Goal: Register for event/course: Sign up to attend an event or enroll in a course

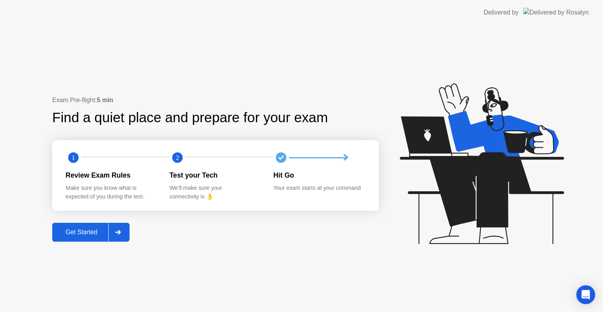
click at [93, 232] on div "Get Started" at bounding box center [82, 232] width 54 height 7
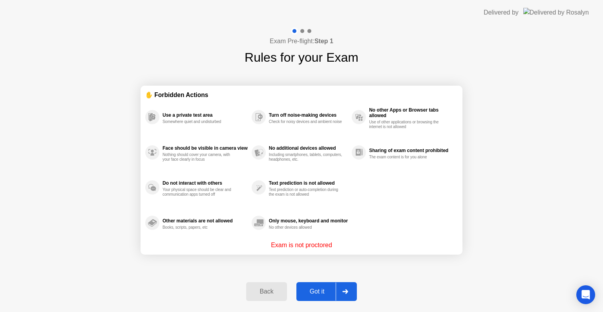
click at [307, 295] on div "Got it" at bounding box center [317, 291] width 37 height 7
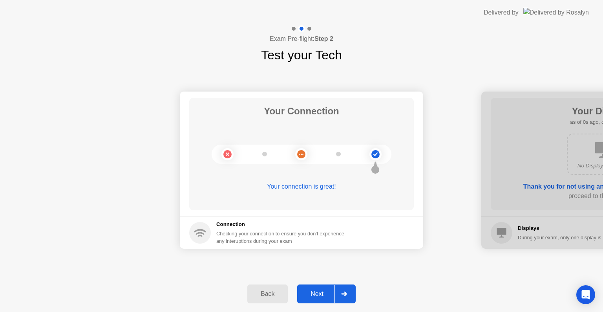
click at [307, 295] on div "Next" at bounding box center [317, 293] width 35 height 7
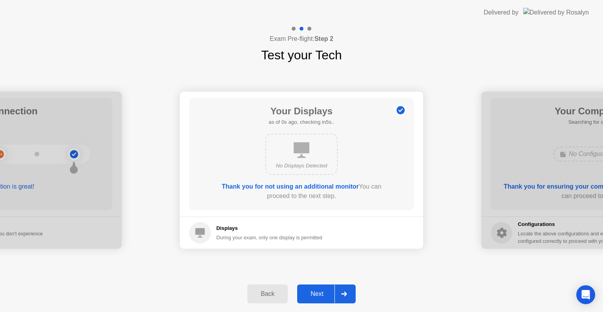
click at [307, 295] on div "Next" at bounding box center [317, 293] width 35 height 7
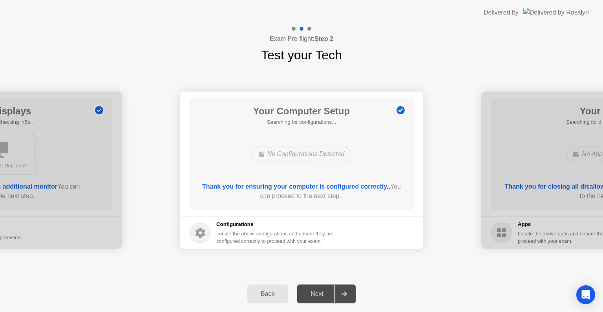
click at [307, 295] on div "Next" at bounding box center [317, 293] width 35 height 7
click at [402, 110] on circle at bounding box center [401, 110] width 8 height 8
click at [317, 298] on button "Next" at bounding box center [326, 293] width 59 height 19
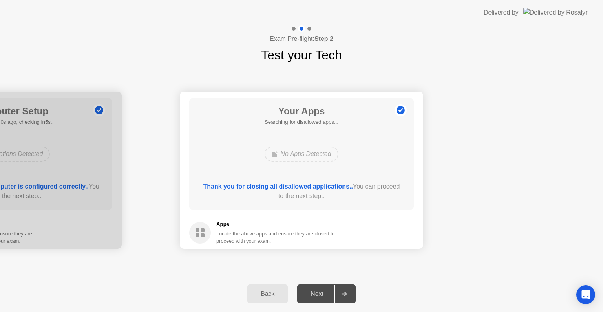
click at [399, 112] on circle at bounding box center [401, 110] width 8 height 8
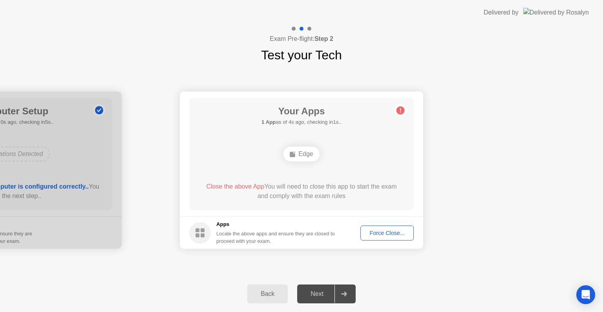
click at [382, 236] on div "Force Close..." at bounding box center [387, 233] width 48 height 6
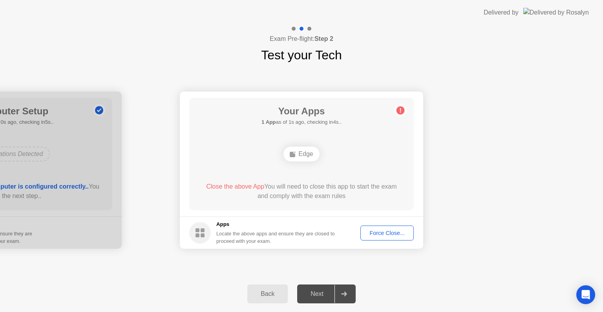
click at [376, 239] on button "Force Close..." at bounding box center [386, 232] width 53 height 15
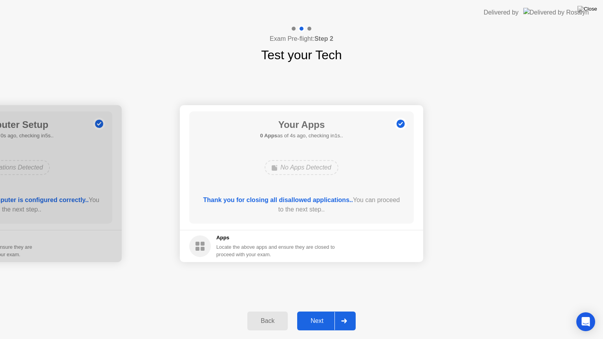
click at [321, 311] on div "Next" at bounding box center [317, 321] width 35 height 7
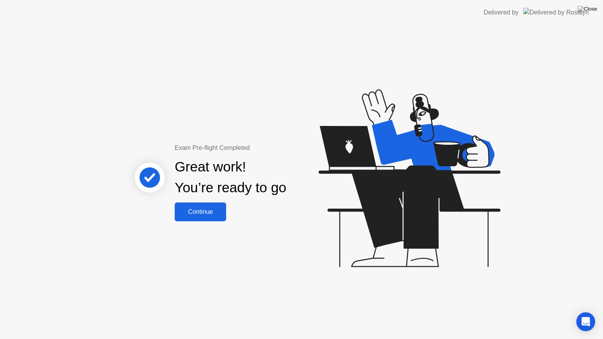
click at [199, 218] on button "Continue" at bounding box center [200, 212] width 51 height 19
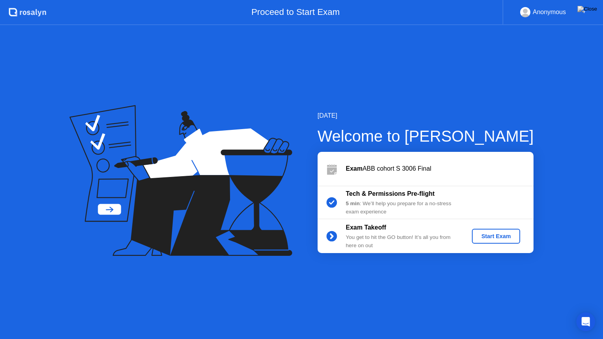
click at [505, 236] on div "Start Exam" at bounding box center [496, 236] width 42 height 6
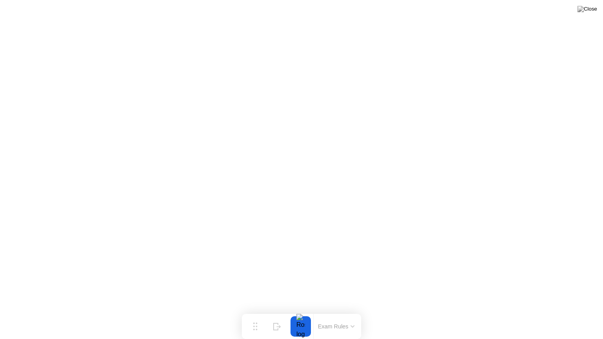
click at [588, 14] on button at bounding box center [588, 9] width 24 height 10
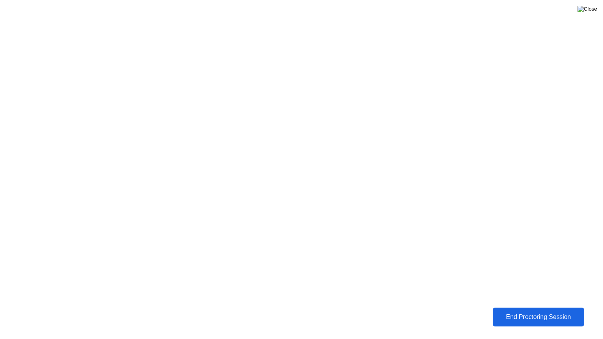
click at [590, 10] on img at bounding box center [588, 9] width 20 height 6
